Goal: Information Seeking & Learning: Find specific fact

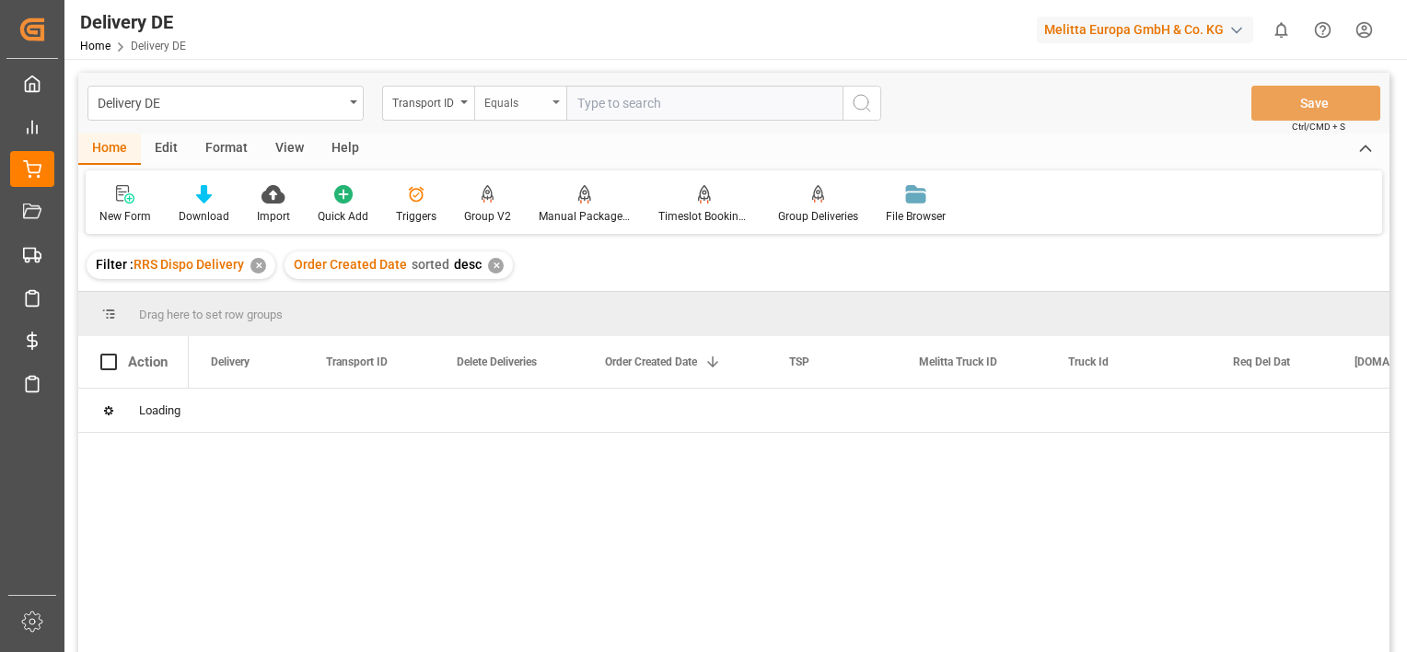
click at [546, 99] on div "Equals" at bounding box center [515, 100] width 63 height 21
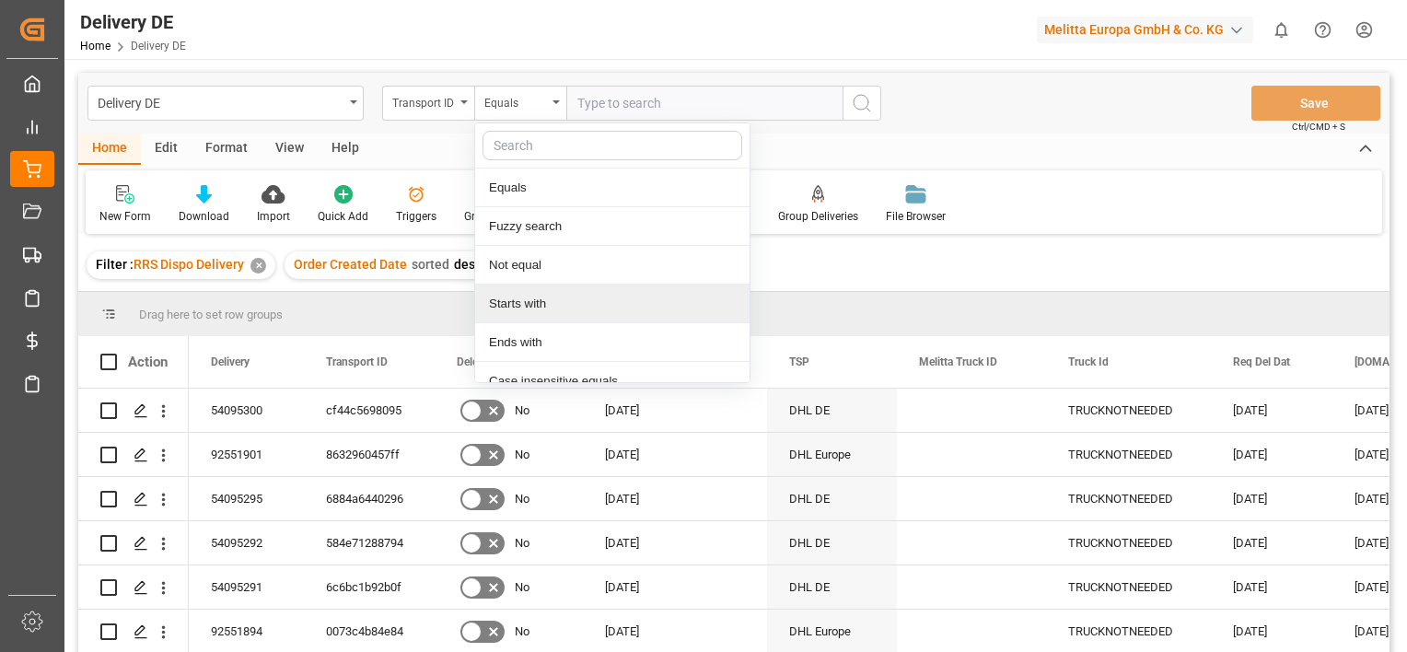
scroll to position [93, 0]
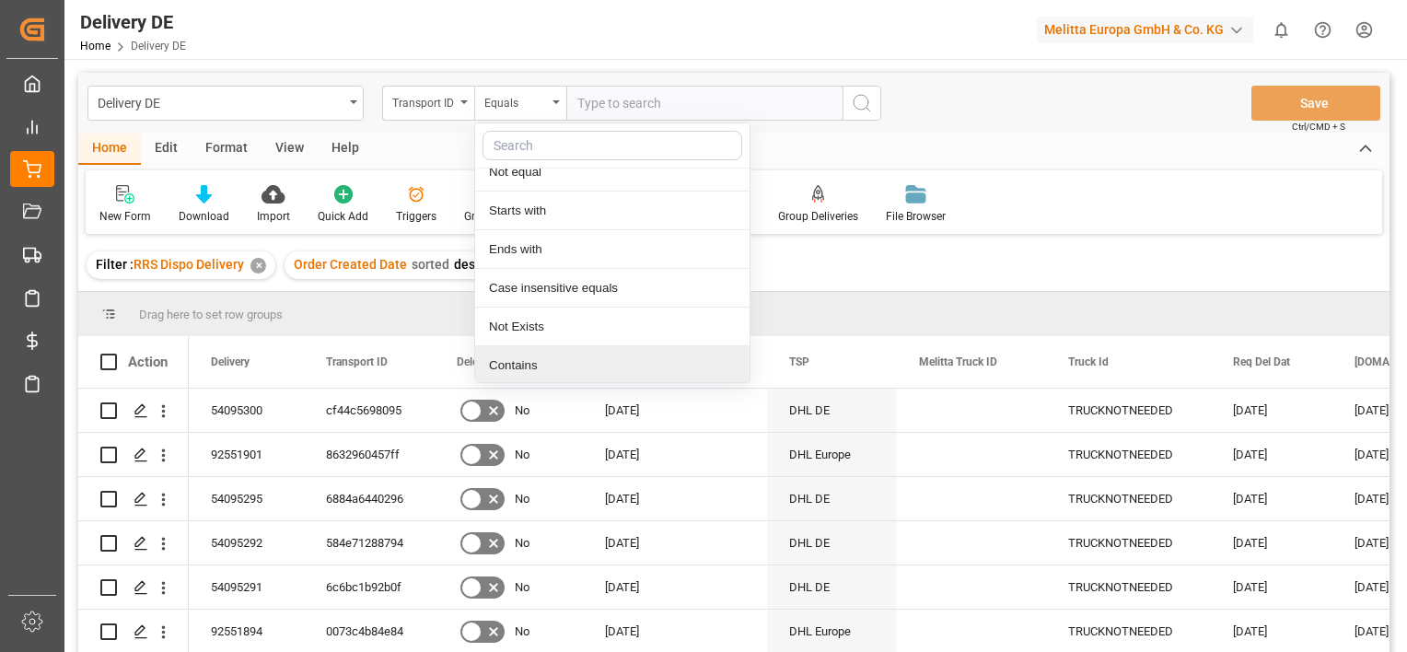
click at [561, 365] on div "Contains" at bounding box center [612, 365] width 274 height 39
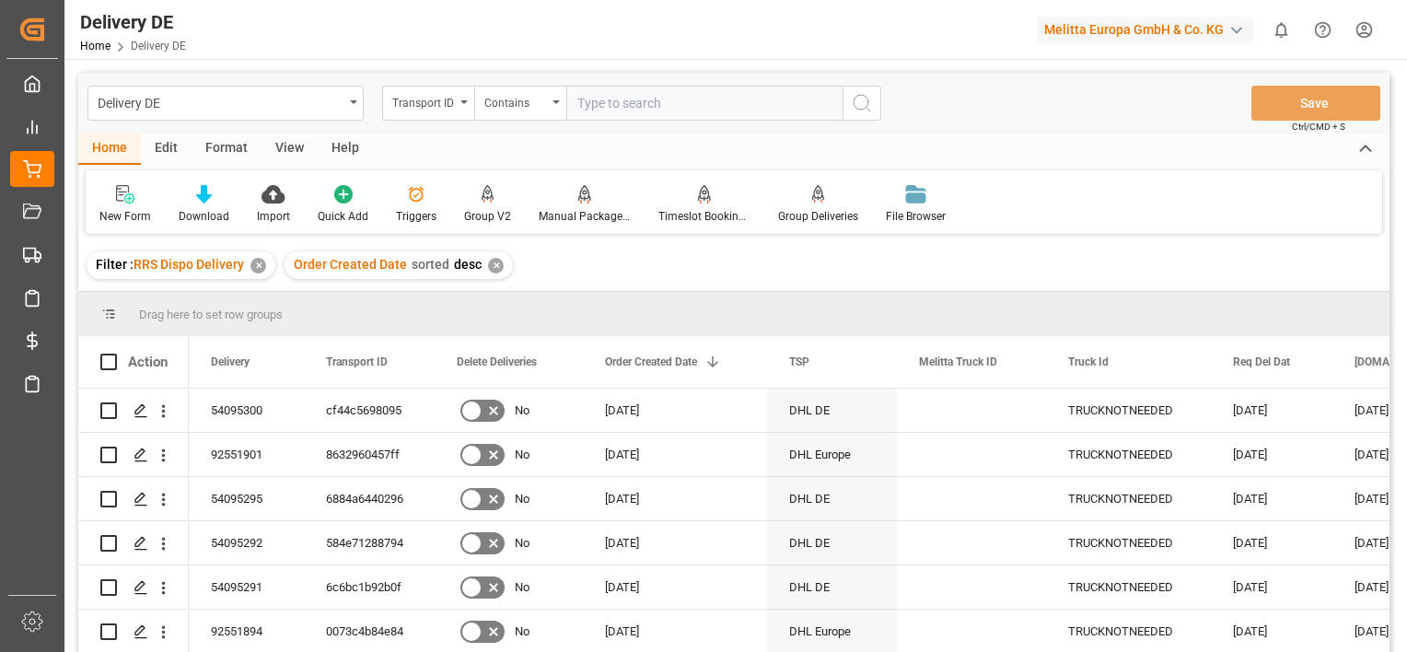
click at [605, 97] on input "text" at bounding box center [704, 103] width 276 height 35
type input "a47c50ced776"
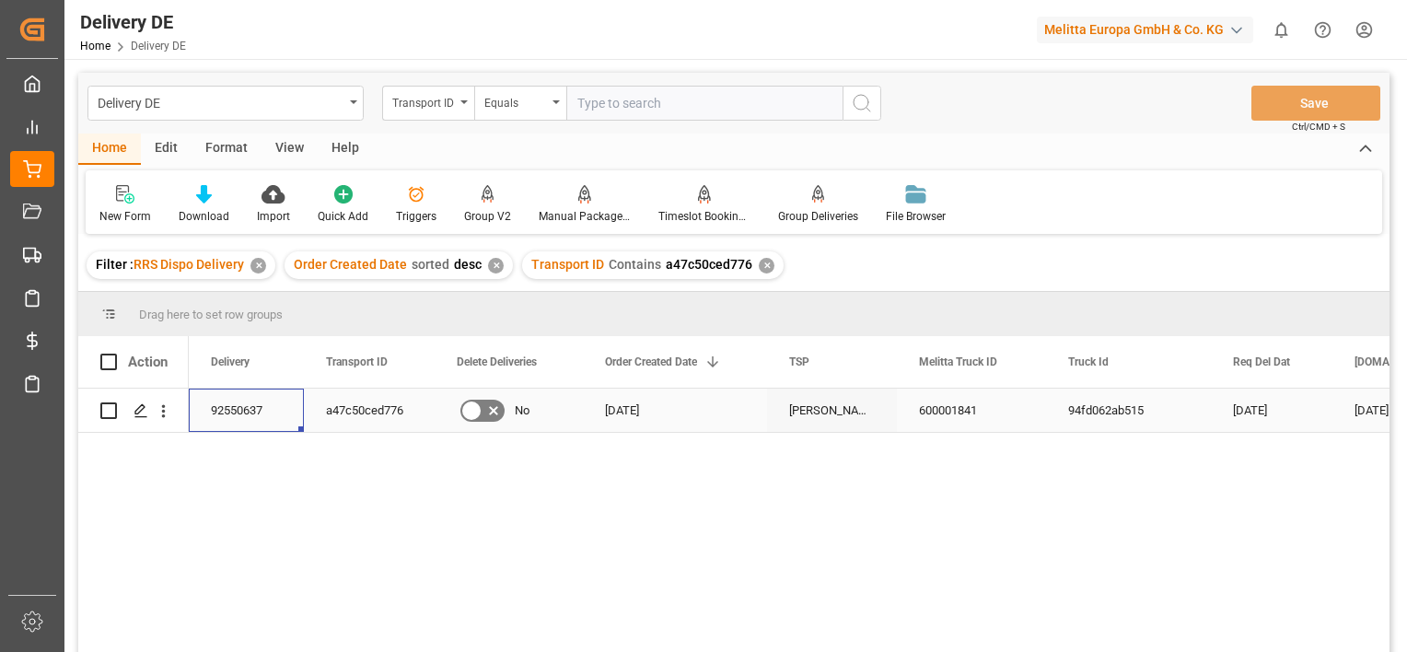
drag, startPoint x: 273, startPoint y: 411, endPoint x: 208, endPoint y: 413, distance: 65.4
click at [208, 413] on div "92550637" at bounding box center [246, 410] width 115 height 43
